Goal: Information Seeking & Learning: Learn about a topic

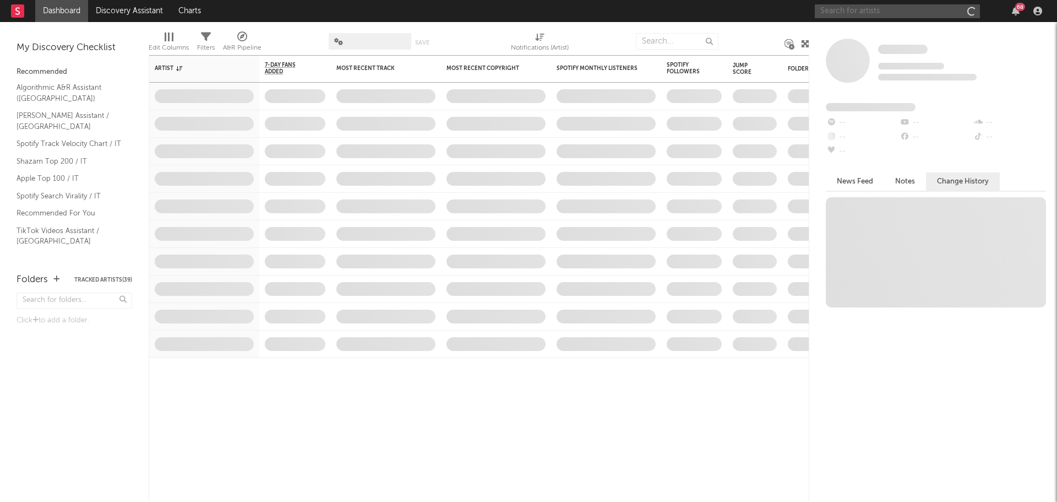
click at [875, 13] on input "text" at bounding box center [897, 11] width 165 height 14
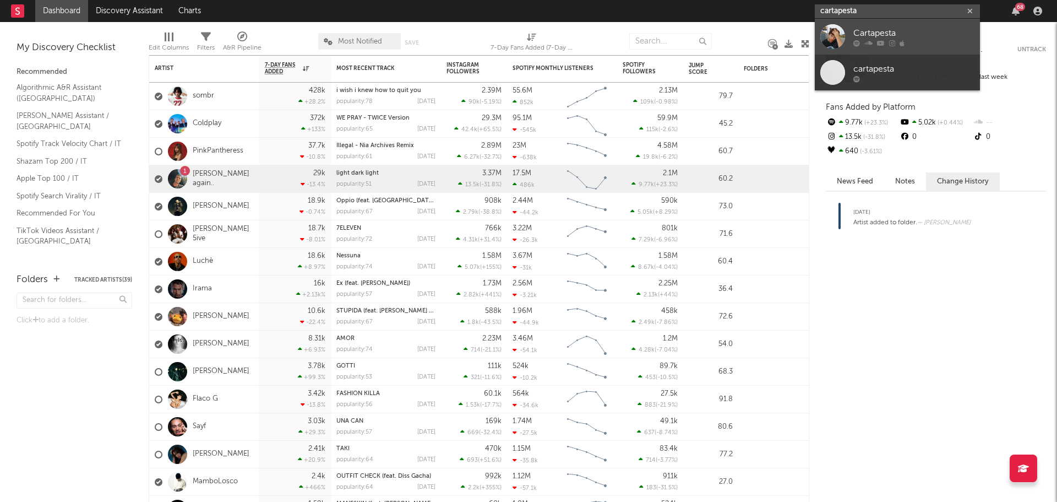
type input "cartapesta"
click at [911, 28] on div "Cartapesta" at bounding box center [913, 32] width 121 height 13
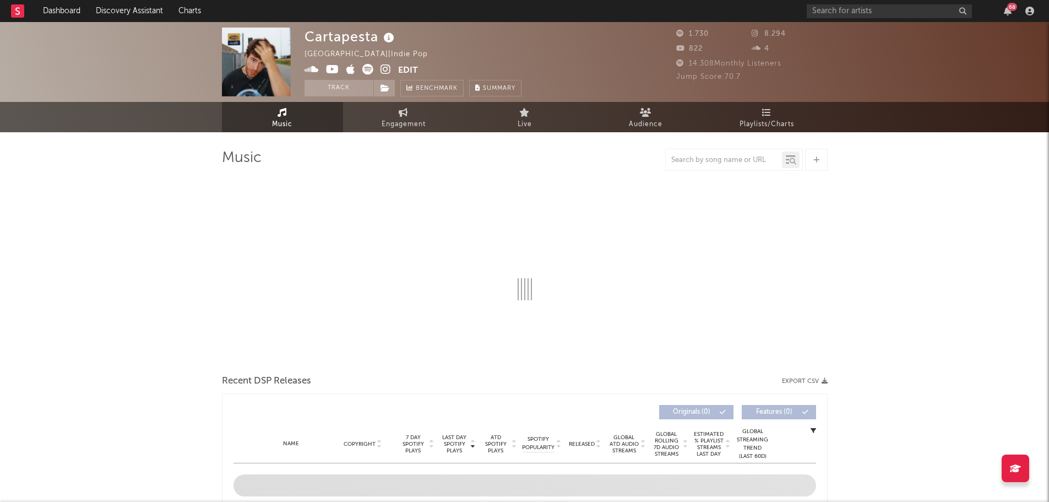
select select "6m"
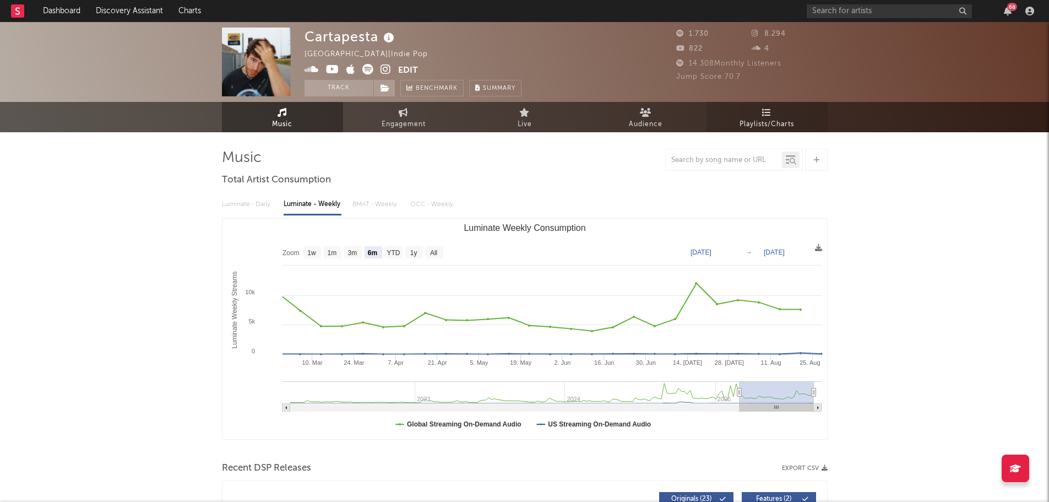
click at [796, 129] on link "Playlists/Charts" at bounding box center [766, 117] width 121 height 30
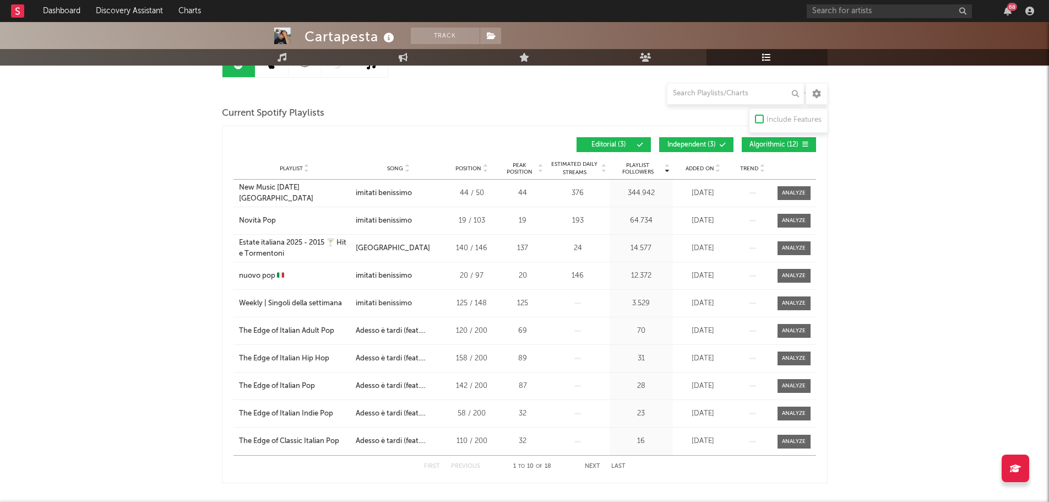
scroll to position [110, 0]
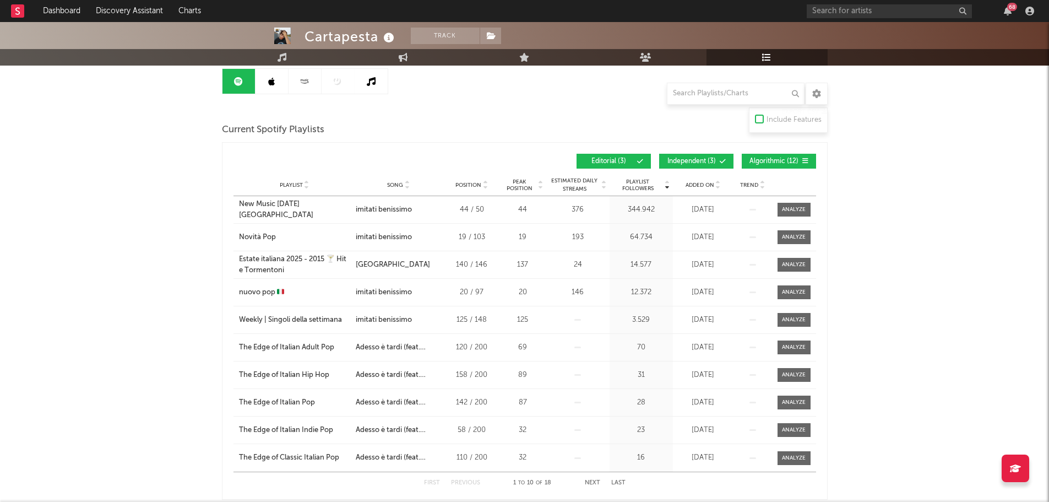
click at [699, 155] on button "Independent ( 3 )" at bounding box center [696, 161] width 74 height 15
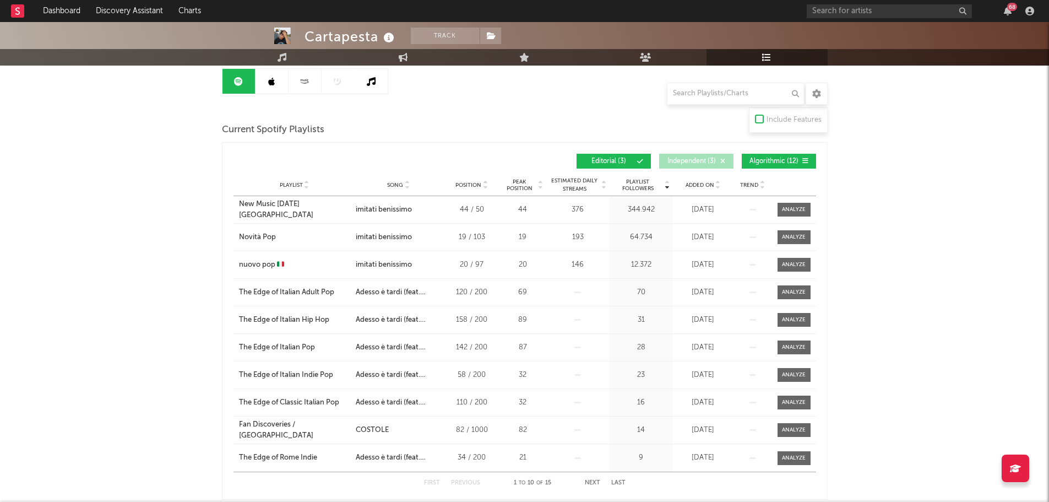
click at [771, 161] on span "Algorithmic ( 12 )" at bounding box center [774, 161] width 51 height 7
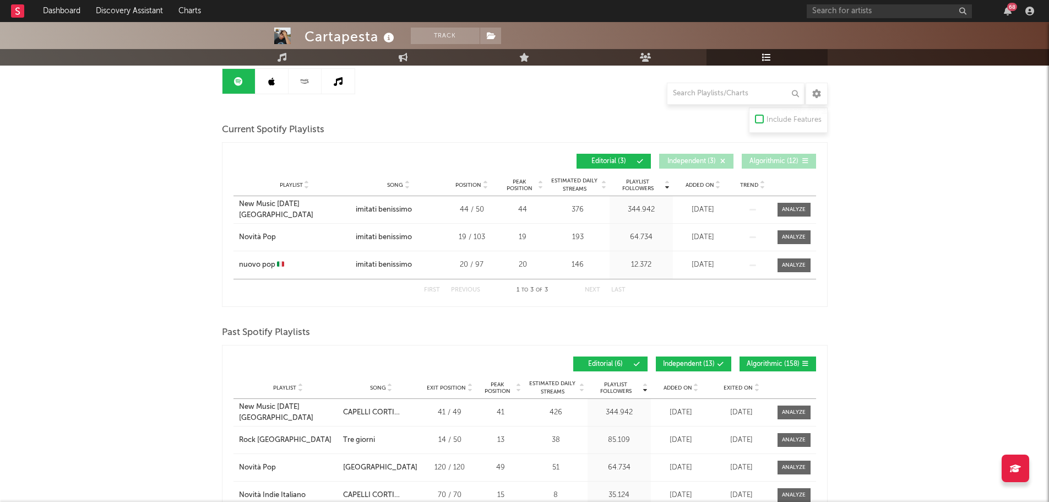
click at [689, 388] on span "Added On" at bounding box center [678, 387] width 29 height 7
click at [682, 385] on span "Added On" at bounding box center [678, 387] width 29 height 7
click at [682, 384] on span "Added On" at bounding box center [678, 387] width 29 height 7
click at [705, 183] on span "Added On" at bounding box center [700, 185] width 29 height 7
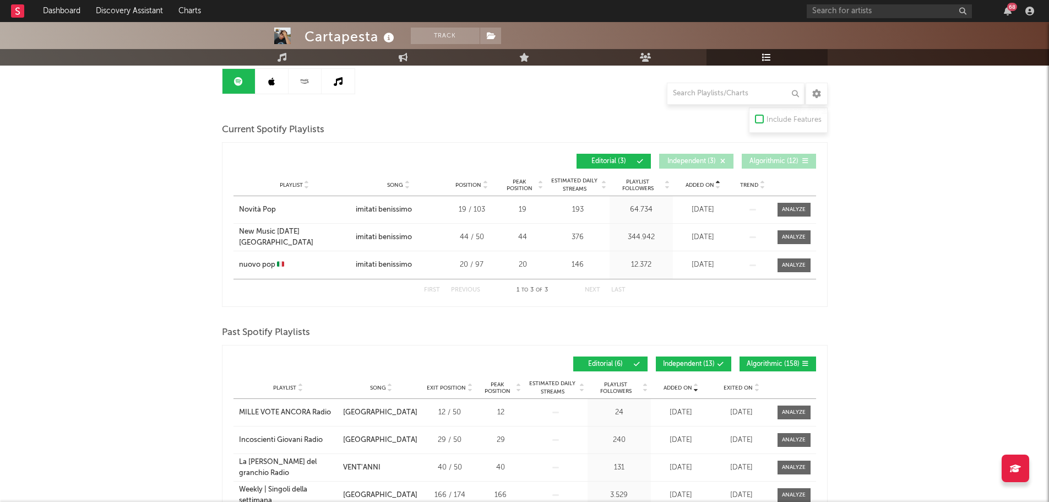
click at [705, 183] on span "Added On" at bounding box center [700, 185] width 29 height 7
click at [697, 183] on span "Added On" at bounding box center [700, 185] width 29 height 7
